Goal: Information Seeking & Learning: Learn about a topic

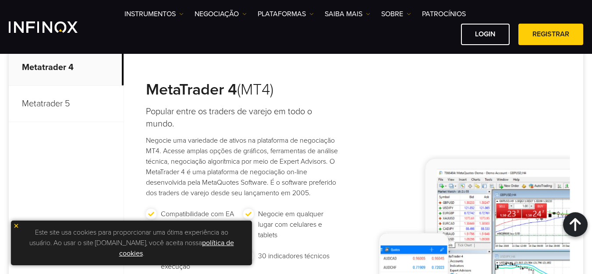
click at [15, 225] on img at bounding box center [16, 226] width 6 height 6
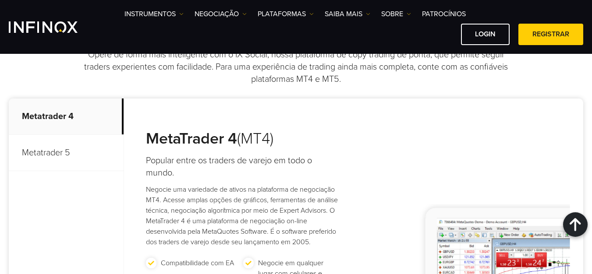
scroll to position [394, 0]
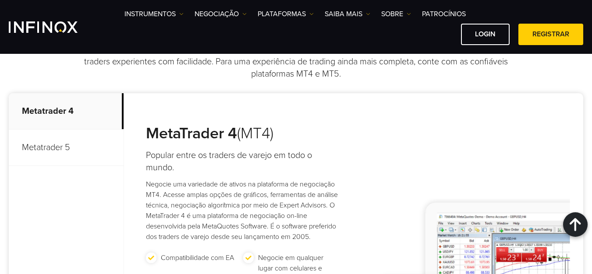
click at [46, 149] on p "Metatrader 5" at bounding box center [66, 148] width 115 height 36
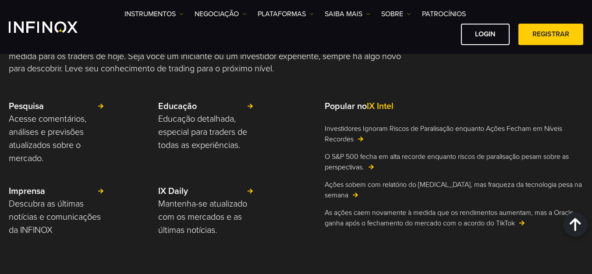
scroll to position [2191, 0]
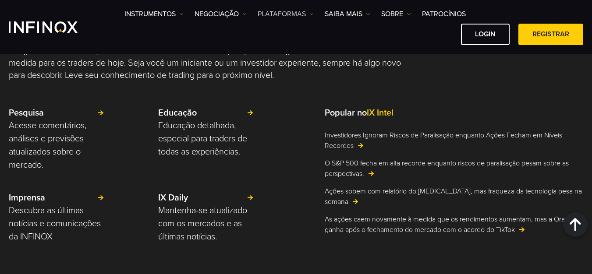
click at [292, 14] on link "PLATAFORMAS" at bounding box center [286, 14] width 56 height 11
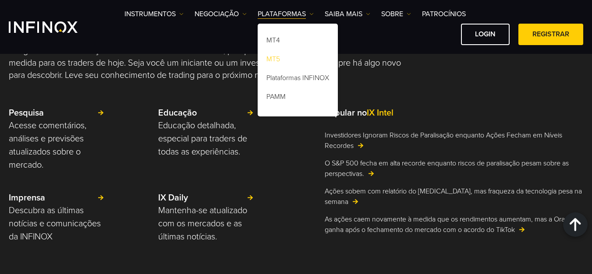
scroll to position [0, 0]
click at [280, 58] on link "MT5" at bounding box center [298, 60] width 80 height 19
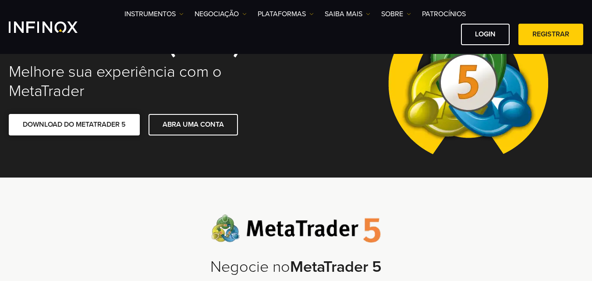
click at [76, 124] on link "DOWNLOAD DO METATRADER 5" at bounding box center [74, 124] width 131 height 21
click at [486, 39] on link "Login" at bounding box center [485, 34] width 49 height 21
